Goal: Information Seeking & Learning: Learn about a topic

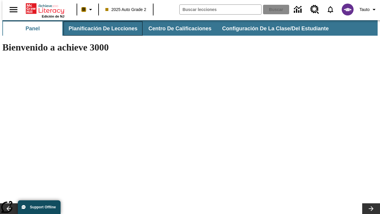
click at [99, 29] on span "Planificación de lecciones" at bounding box center [103, 28] width 69 height 7
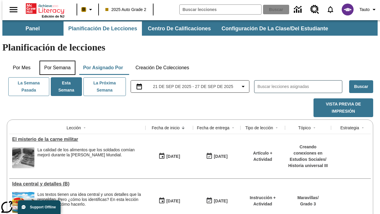
click at [56, 61] on button "Por semana" at bounding box center [57, 68] width 36 height 14
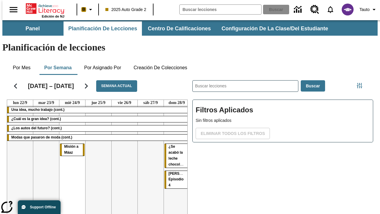
click at [174, 148] on tr "Una idea, mucho trabajo (cont.) ¿Cuál es la gran idea? (cont.) ¿Los autos del f…" at bounding box center [98, 170] width 183 height 128
click at [173, 192] on span "Misión a Máaz" at bounding box center [176, 197] width 14 height 10
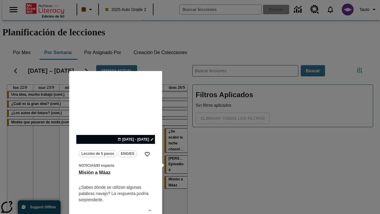
scroll to position [37, 0]
